Goal: Check status: Check status

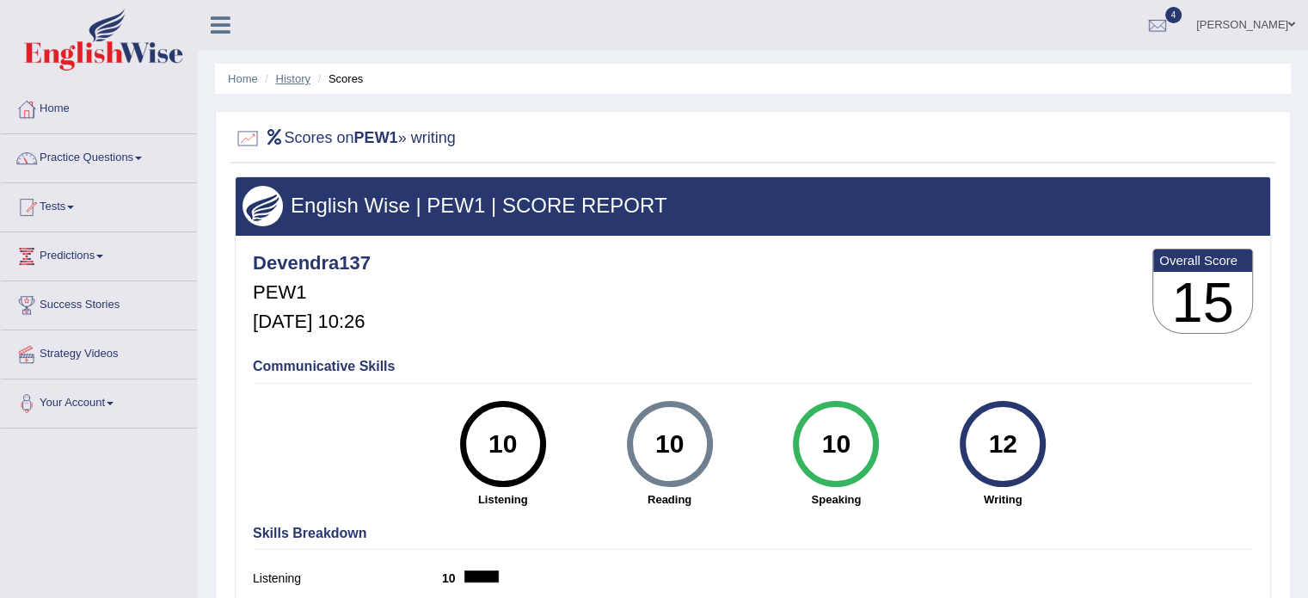
click at [289, 81] on link "History" at bounding box center [293, 78] width 34 height 13
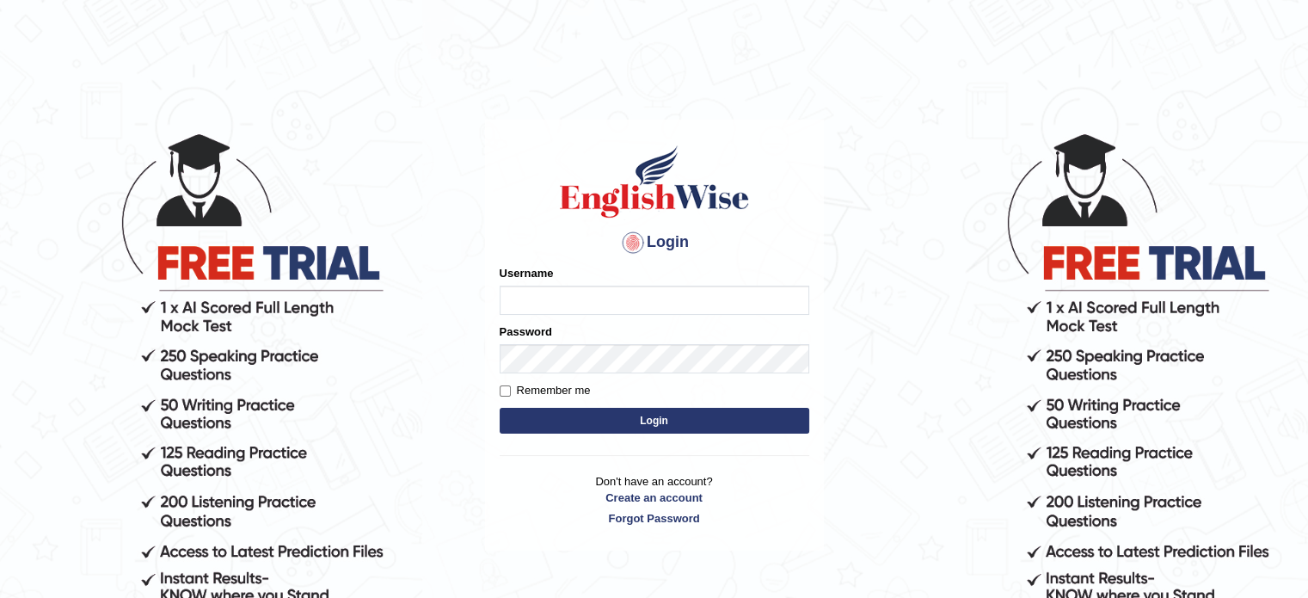
type input "devendra137"
click at [620, 409] on button "Login" at bounding box center [655, 421] width 310 height 26
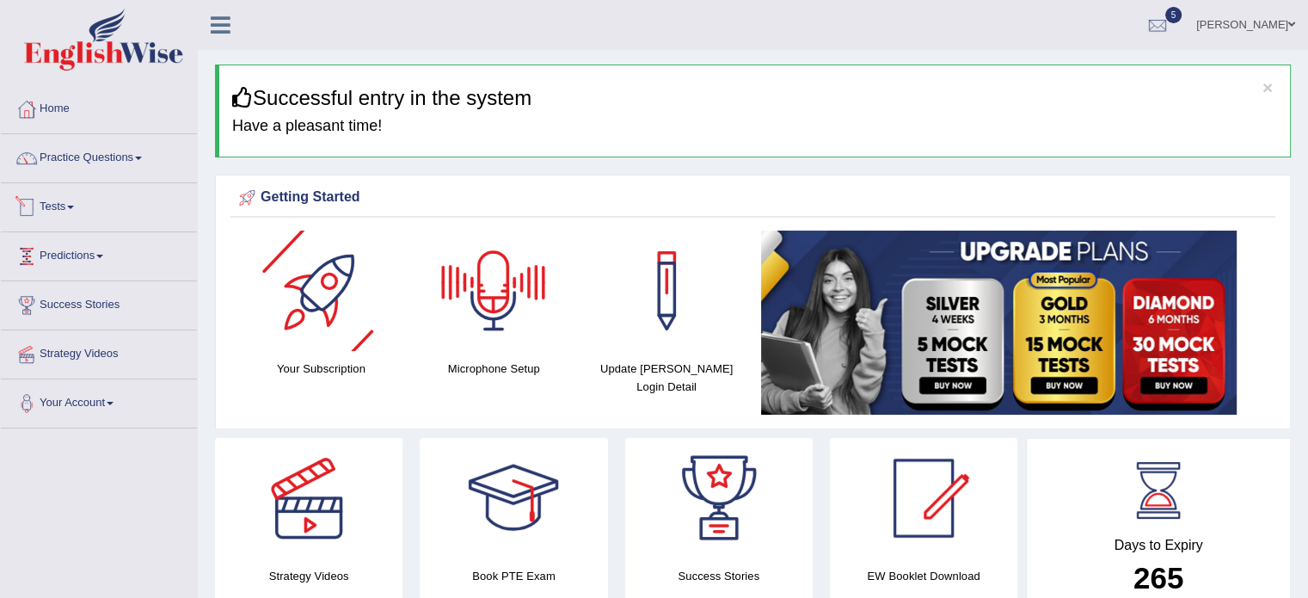
click at [77, 210] on link "Tests" at bounding box center [99, 204] width 196 height 43
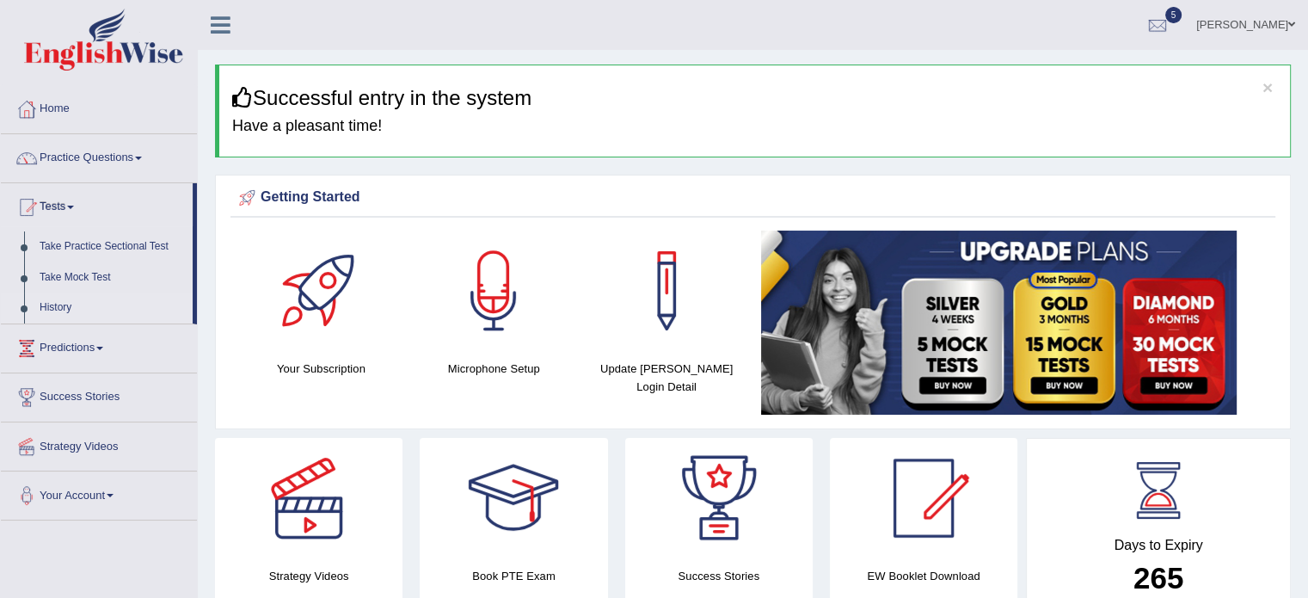
click at [58, 307] on link "History" at bounding box center [112, 307] width 161 height 31
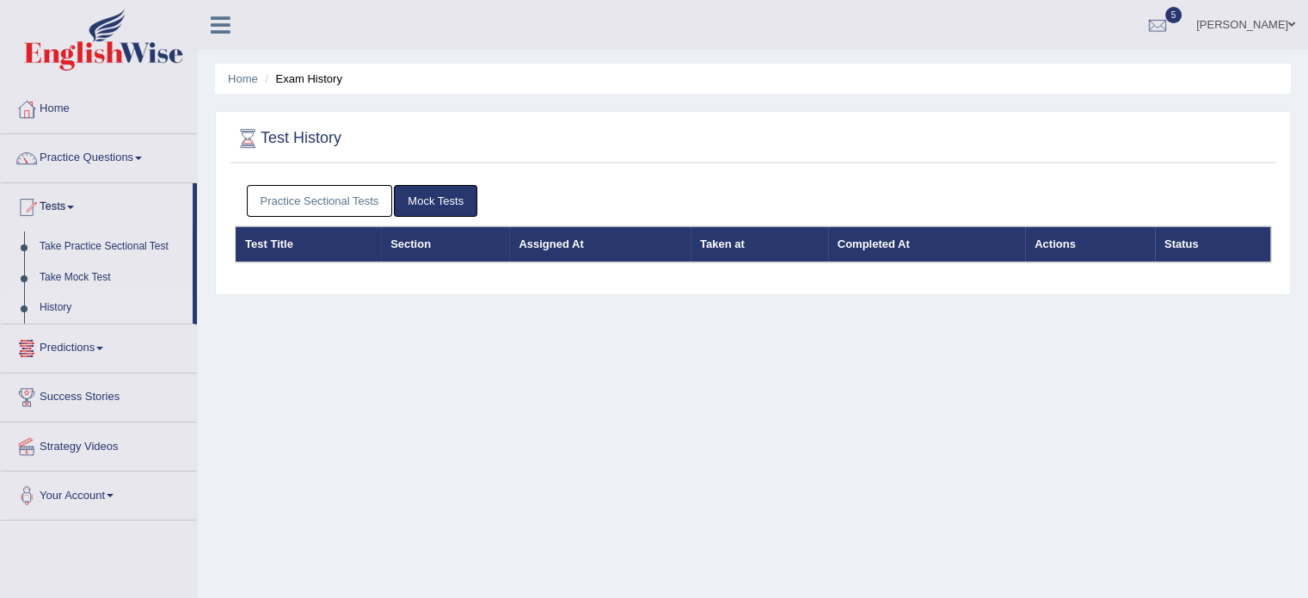
click at [333, 196] on link "Practice Sectional Tests" at bounding box center [320, 201] width 146 height 32
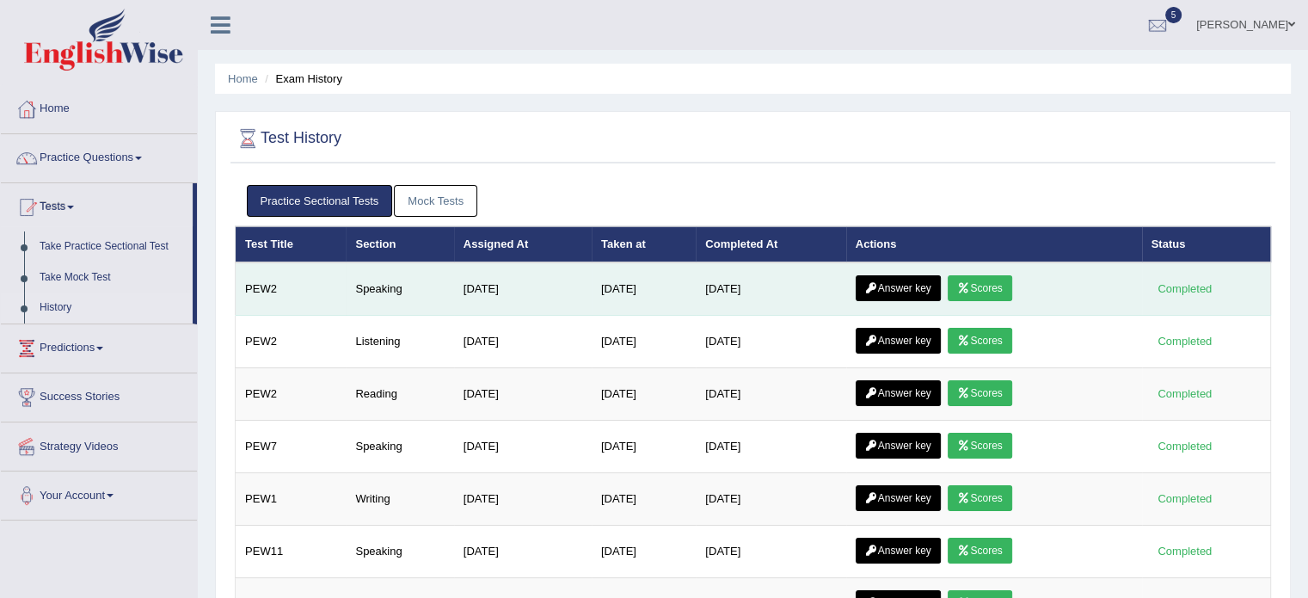
click at [988, 275] on link "Scores" at bounding box center [980, 288] width 64 height 26
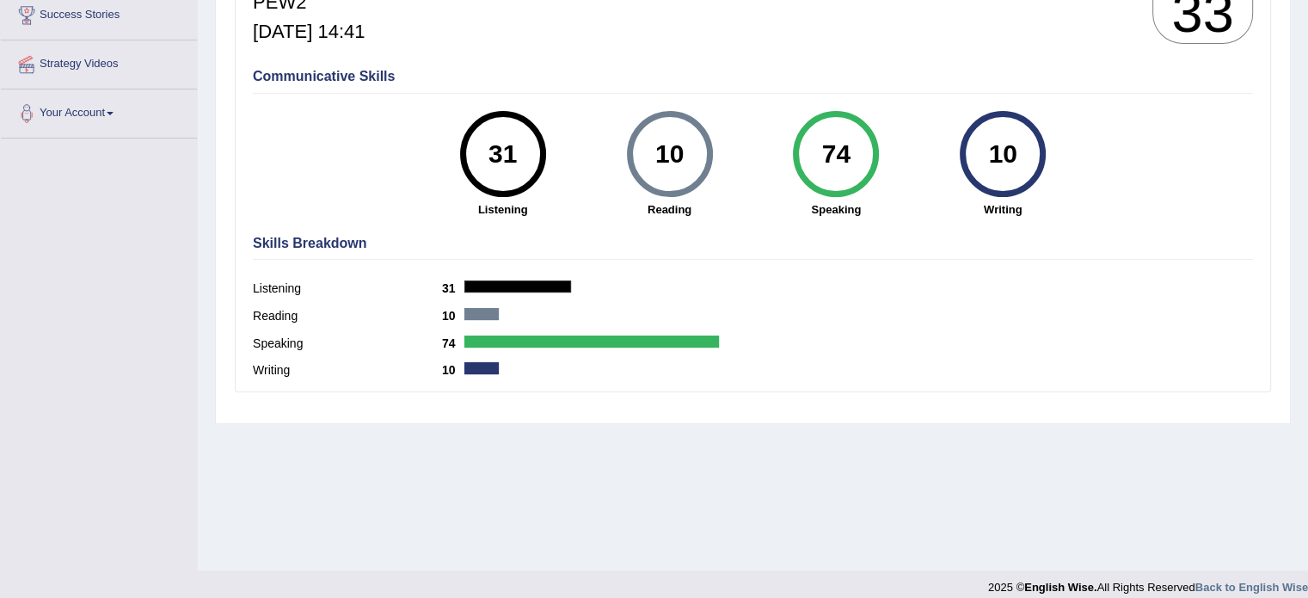
scroll to position [298, 0]
